Goal: Task Accomplishment & Management: Use online tool/utility

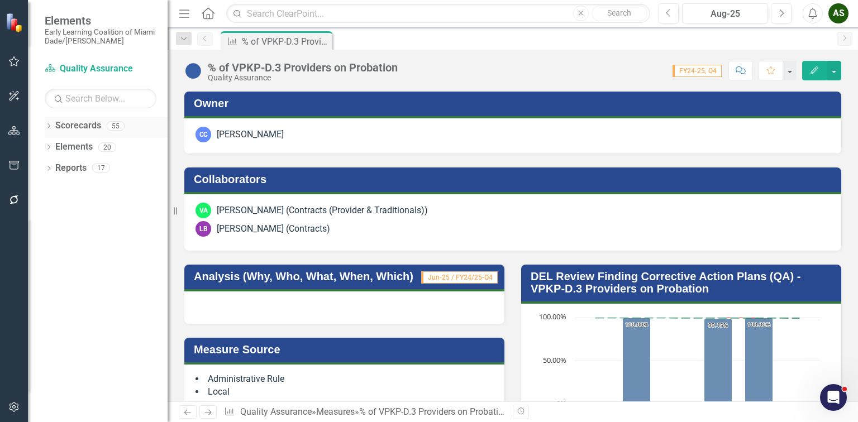
click at [45, 127] on icon "Dropdown" at bounding box center [49, 127] width 8 height 6
click at [54, 145] on icon "Dropdown" at bounding box center [54, 147] width 8 height 7
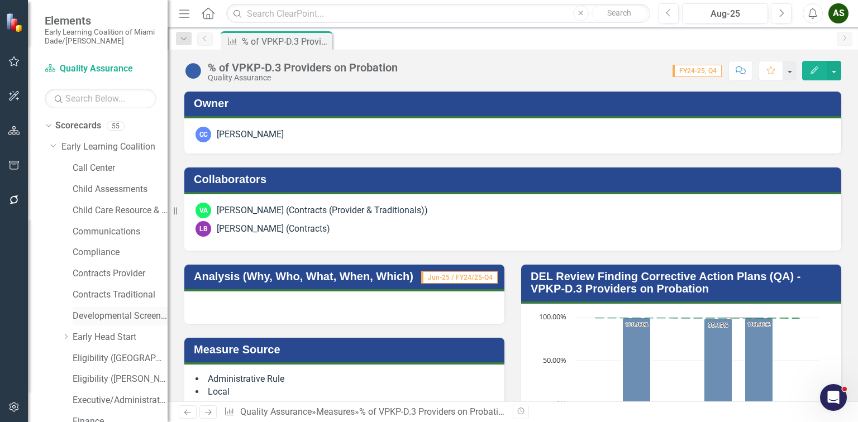
click at [87, 315] on link "Developmental Screening Compliance" at bounding box center [120, 316] width 95 height 13
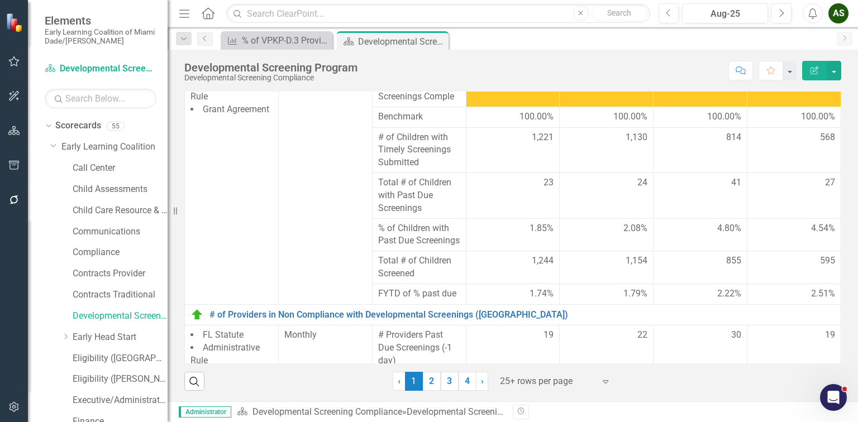
scroll to position [670, 0]
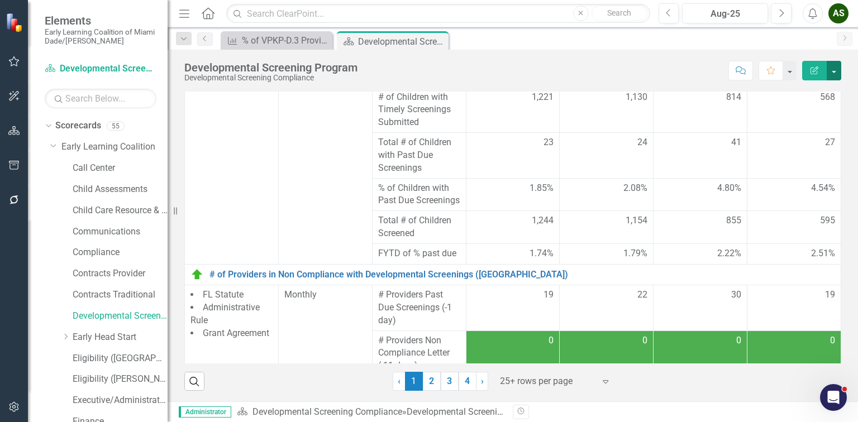
click at [678, 72] on button "button" at bounding box center [834, 71] width 15 height 20
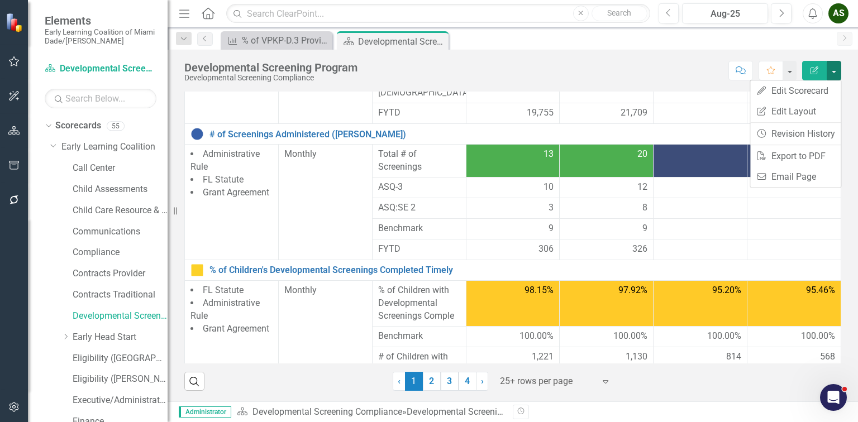
scroll to position [402, 0]
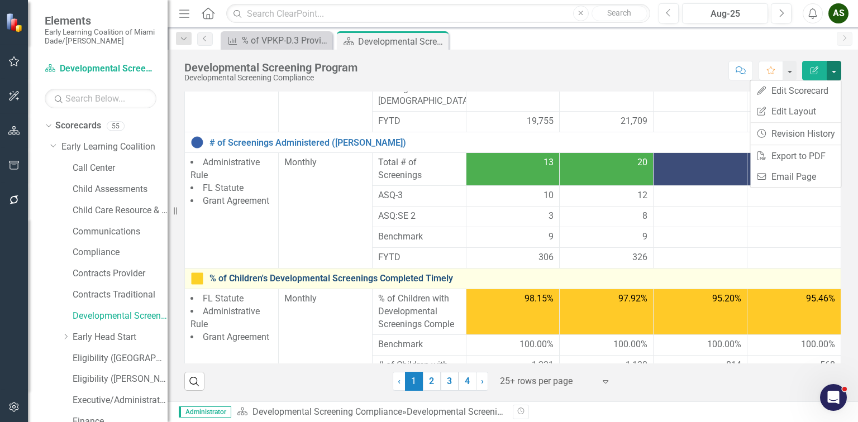
click at [250, 274] on link "% of Children's Developmental Screenings Completed Timely" at bounding box center [523, 279] width 626 height 10
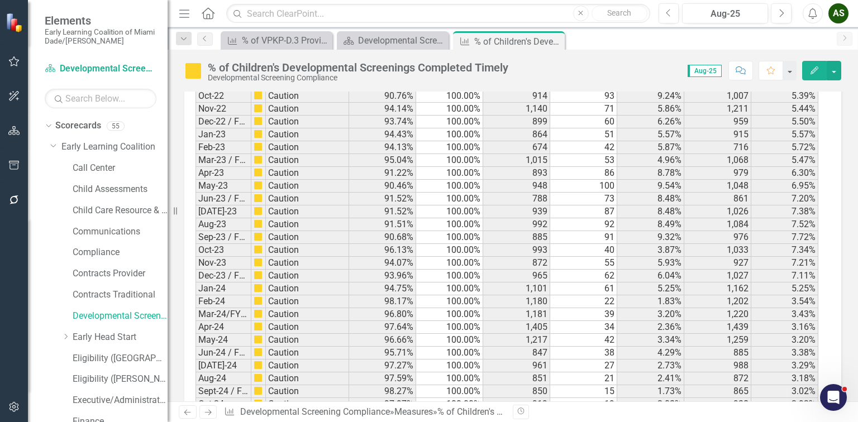
scroll to position [2170, 0]
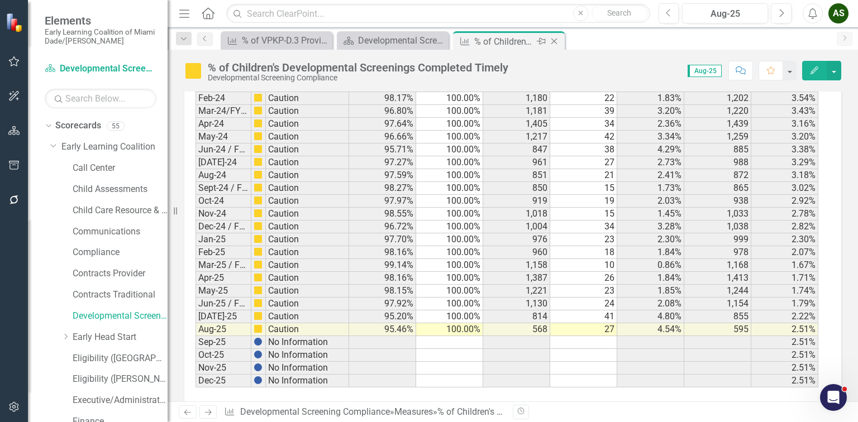
click at [555, 41] on icon "Close" at bounding box center [554, 41] width 11 height 9
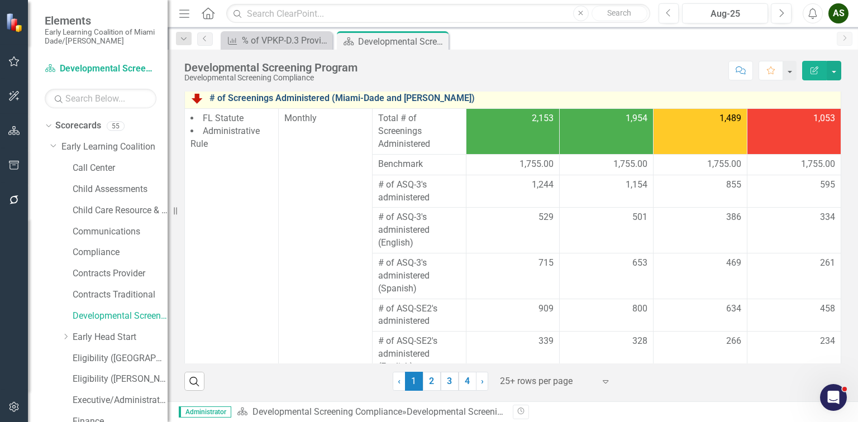
click at [331, 93] on link "# of Screenings Administered (Miami-Dade and [PERSON_NAME])" at bounding box center [523, 98] width 626 height 10
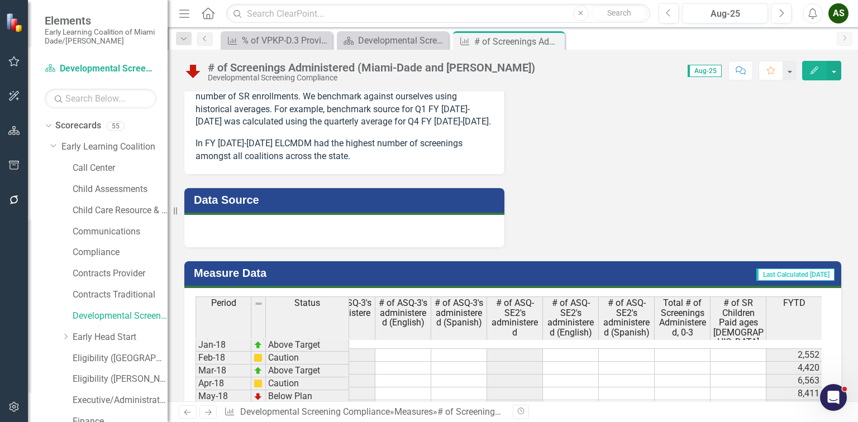
scroll to position [867, 0]
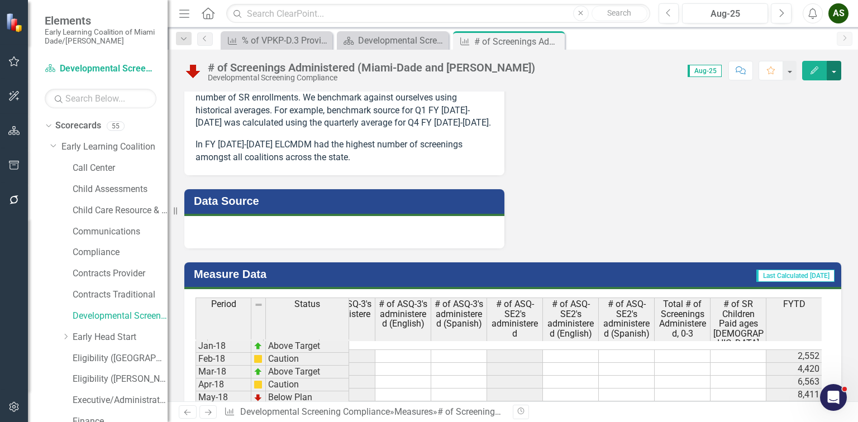
click at [678, 67] on button "button" at bounding box center [834, 71] width 15 height 20
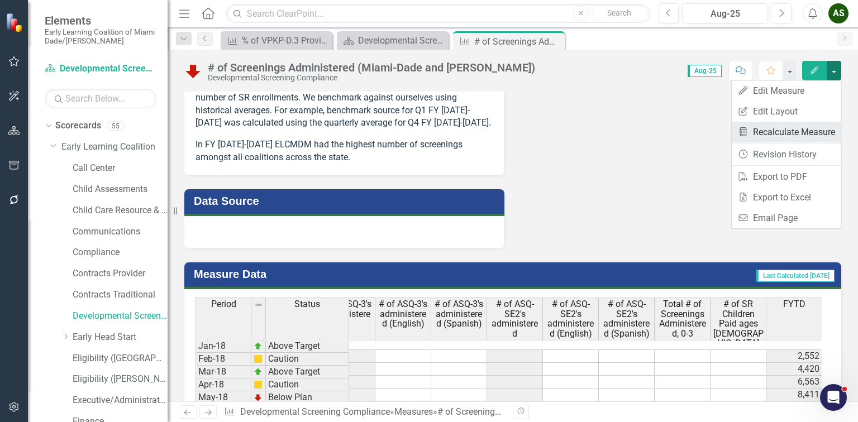
click at [678, 136] on link "Recalculate Measure Recalculate Measure" at bounding box center [786, 132] width 109 height 21
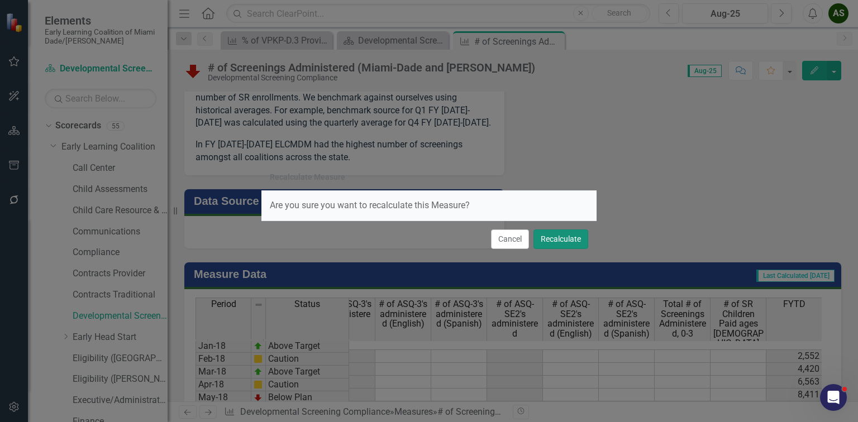
click at [569, 236] on button "Recalculate" at bounding box center [561, 240] width 55 height 20
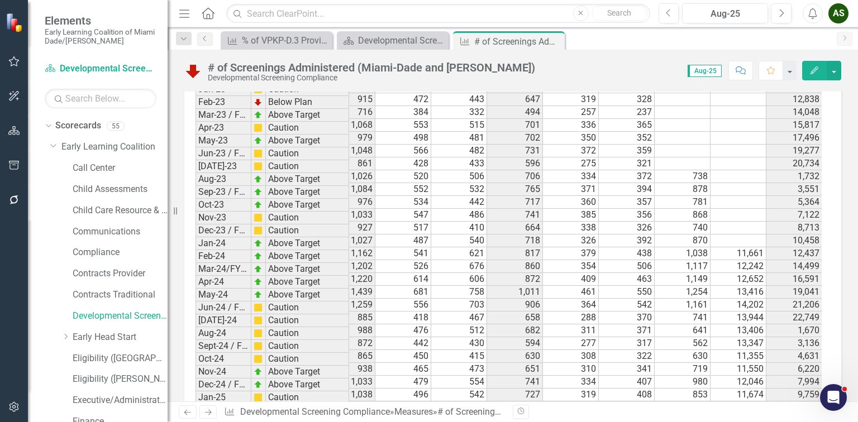
scroll to position [2074, 0]
